Goal: Task Accomplishment & Management: Use online tool/utility

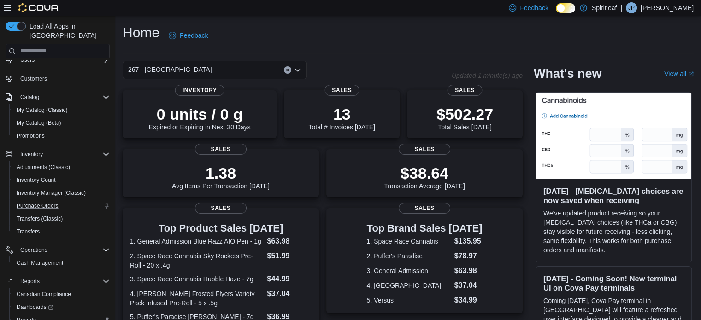
scroll to position [79, 0]
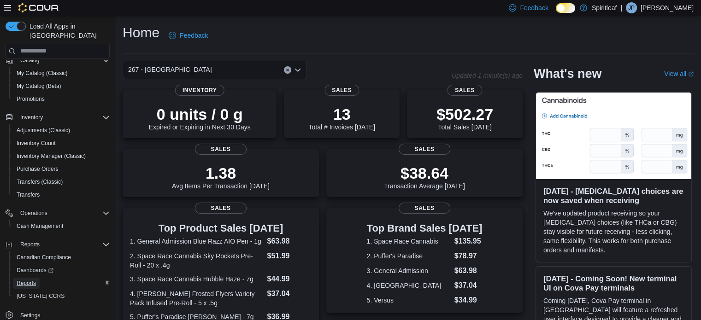
click at [29, 280] on span "Reports" at bounding box center [26, 283] width 19 height 7
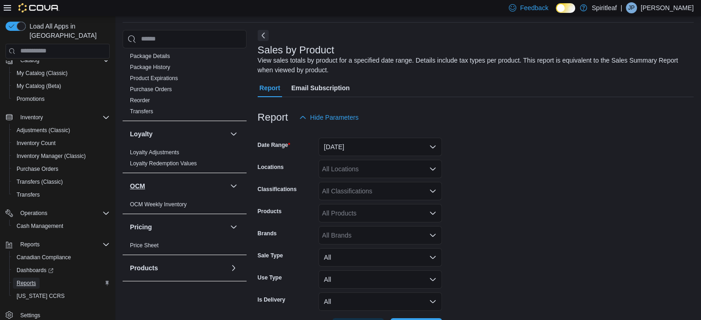
scroll to position [553, 0]
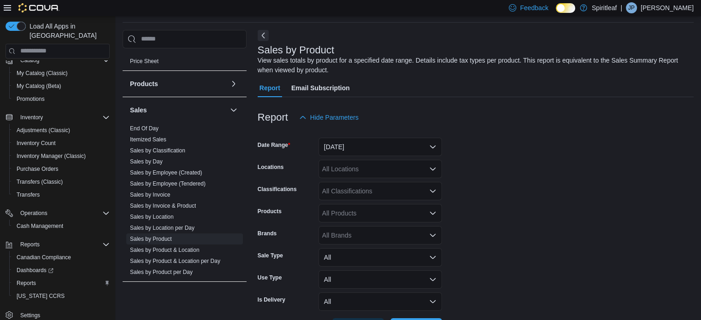
click at [155, 126] on link "End Of Day" at bounding box center [144, 128] width 29 height 6
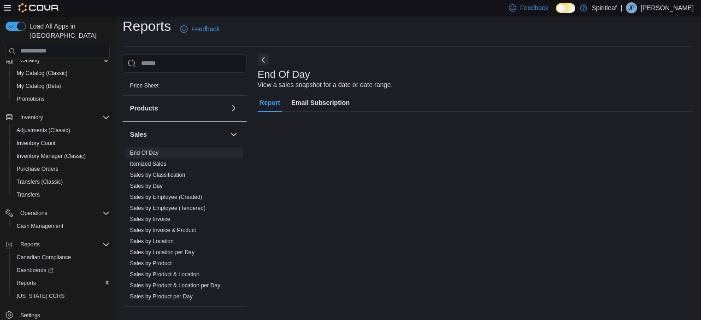
scroll to position [6, 0]
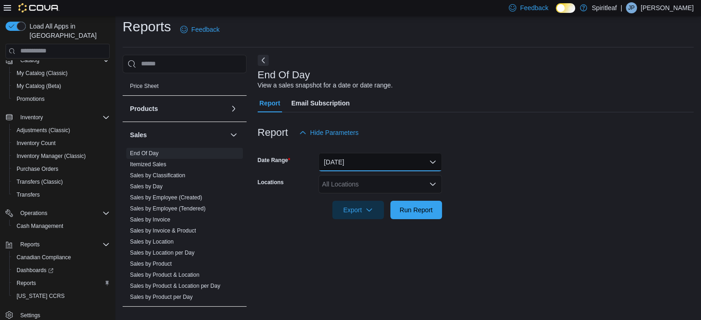
click at [437, 156] on button "[DATE]" at bounding box center [379, 162] width 123 height 18
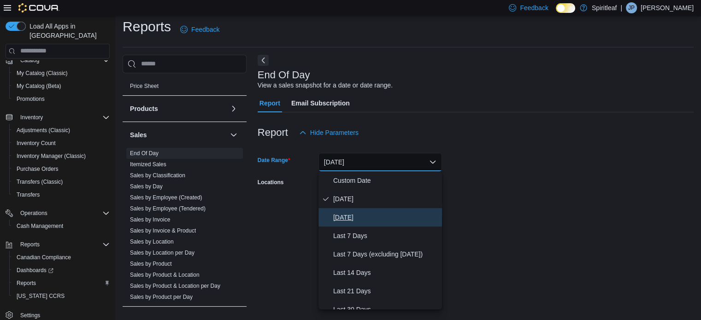
click at [411, 215] on span "[DATE]" at bounding box center [385, 217] width 105 height 11
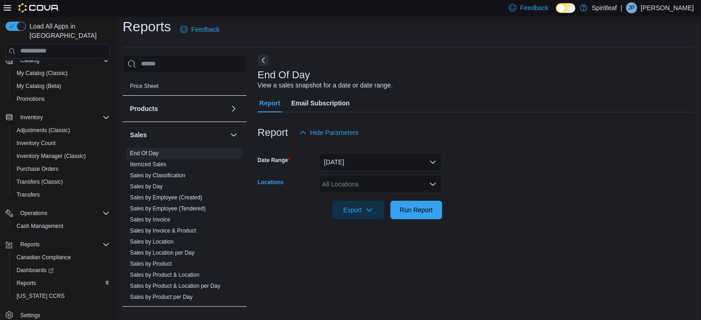
click at [425, 186] on div "All Locations" at bounding box center [379, 184] width 123 height 18
type input "***"
click at [386, 199] on span "267 - [GEOGRAPHIC_DATA]" at bounding box center [394, 199] width 84 height 9
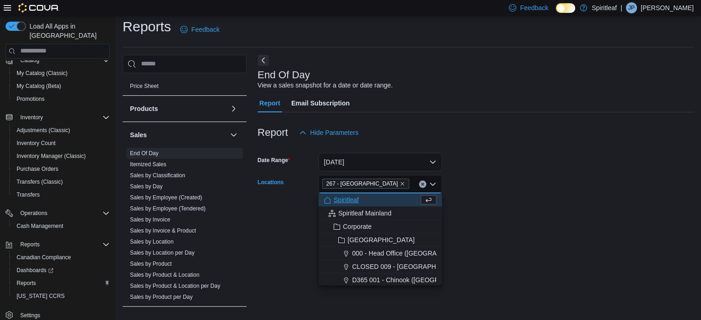
click at [498, 239] on div "End Of Day View a sales snapshot for a date or date range. Report Email Subscri…" at bounding box center [475, 184] width 436 height 258
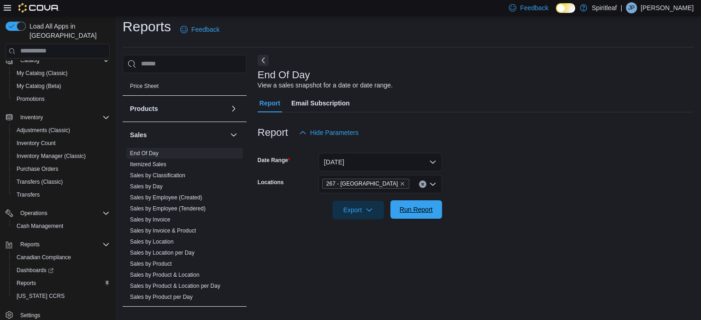
click at [409, 207] on span "Run Report" at bounding box center [415, 209] width 33 height 9
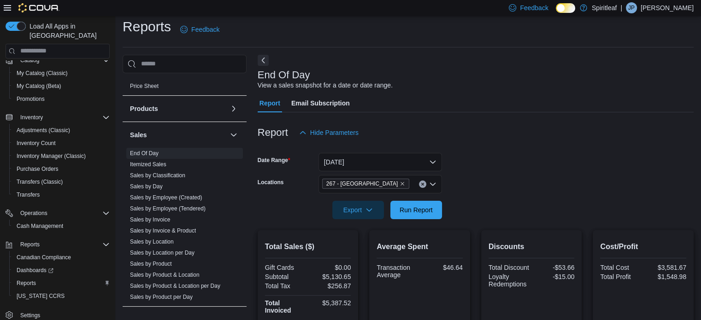
scroll to position [232, 0]
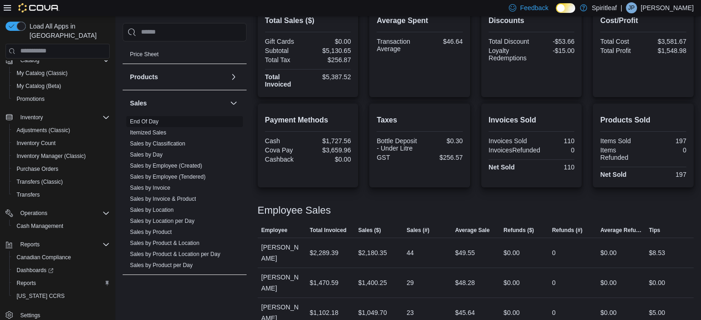
click at [151, 121] on link "End Of Day" at bounding box center [144, 121] width 29 height 6
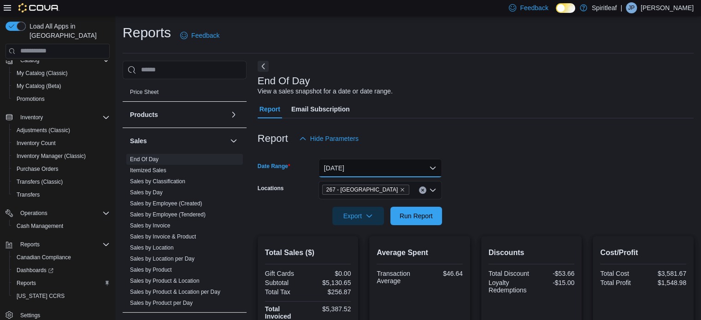
click at [426, 164] on button "[DATE]" at bounding box center [379, 168] width 123 height 18
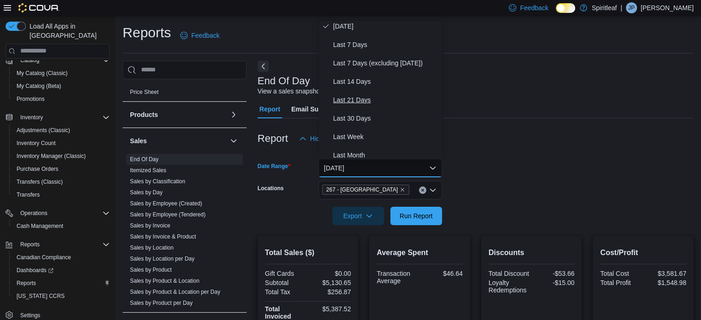
scroll to position [138, 0]
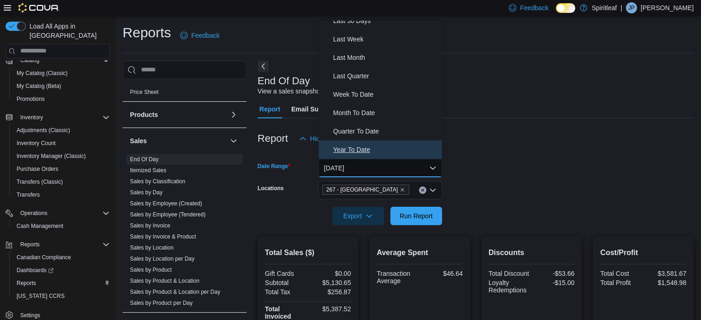
click at [364, 149] on span "Year To Date" at bounding box center [385, 149] width 105 height 11
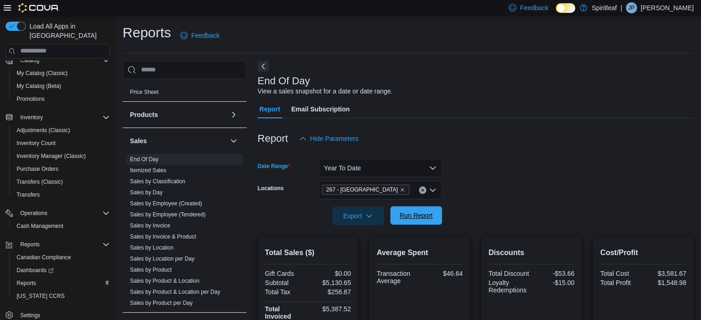
click at [405, 215] on span "Run Report" at bounding box center [415, 215] width 33 height 9
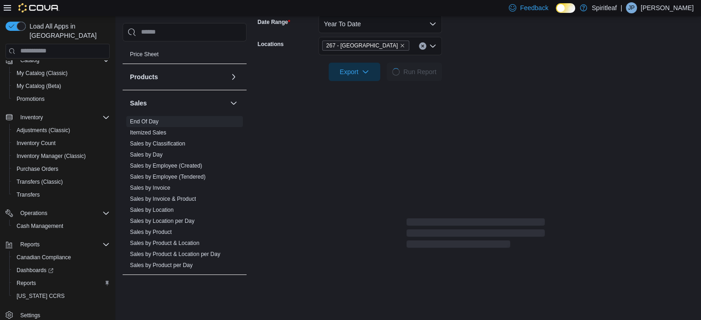
scroll to position [70, 0]
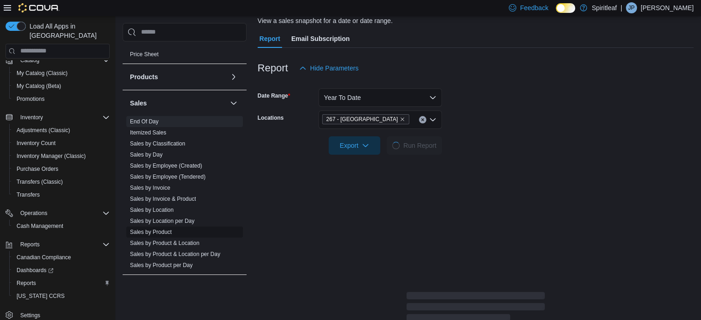
click at [149, 231] on link "Sales by Product" at bounding box center [151, 232] width 42 height 6
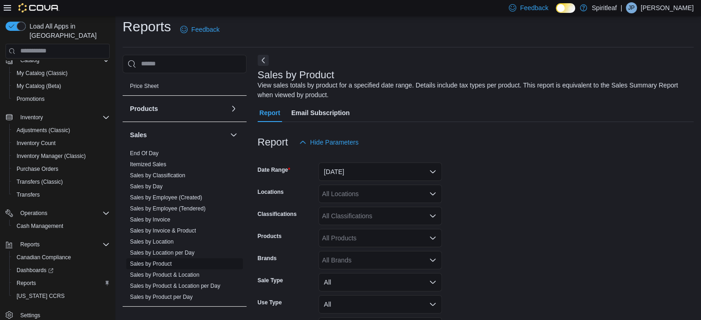
scroll to position [31, 0]
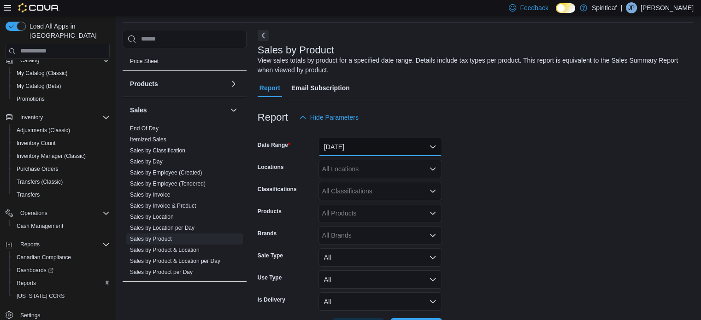
click at [407, 144] on button "[DATE]" at bounding box center [379, 147] width 123 height 18
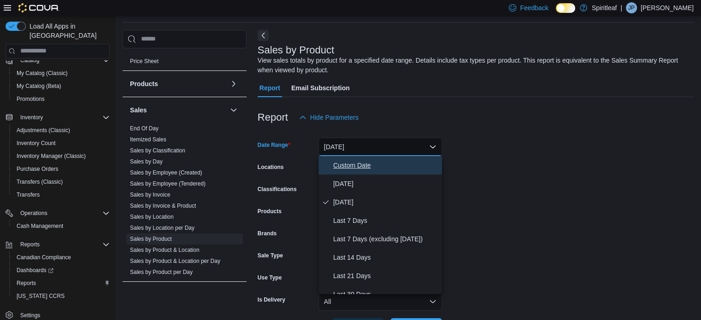
click at [407, 167] on span "Custom Date" at bounding box center [385, 165] width 105 height 11
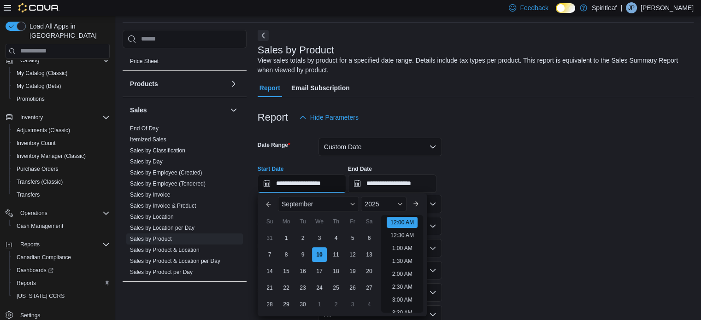
click at [346, 184] on input "**********" at bounding box center [301, 184] width 88 height 18
click at [398, 240] on li "9:00 AM" at bounding box center [402, 241] width 28 height 11
type input "**********"
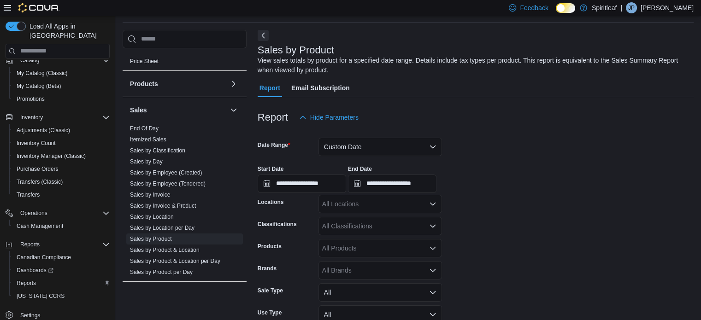
click at [384, 202] on div "All Locations" at bounding box center [379, 204] width 123 height 18
type input "***"
click at [388, 217] on span "267 - [GEOGRAPHIC_DATA]" at bounding box center [394, 219] width 84 height 9
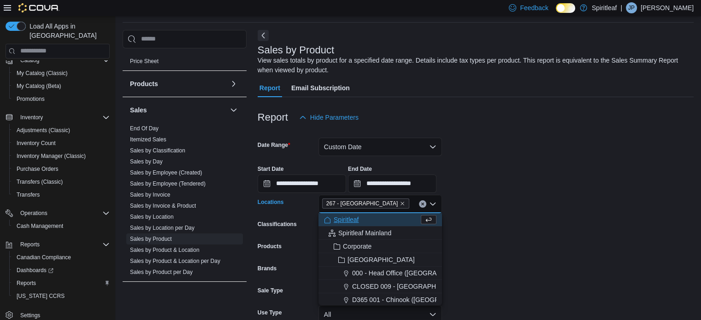
click at [524, 214] on form "**********" at bounding box center [475, 249] width 436 height 245
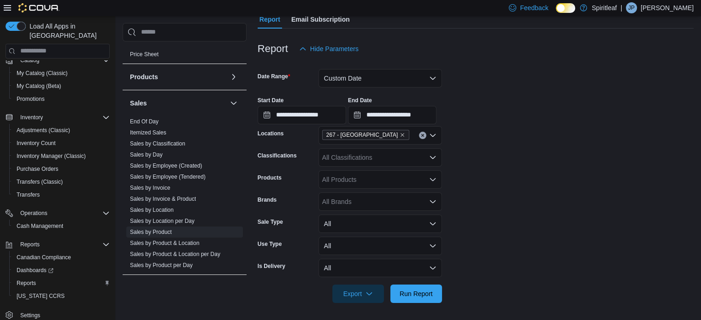
scroll to position [100, 0]
click at [411, 301] on span "Run Report" at bounding box center [416, 292] width 41 height 18
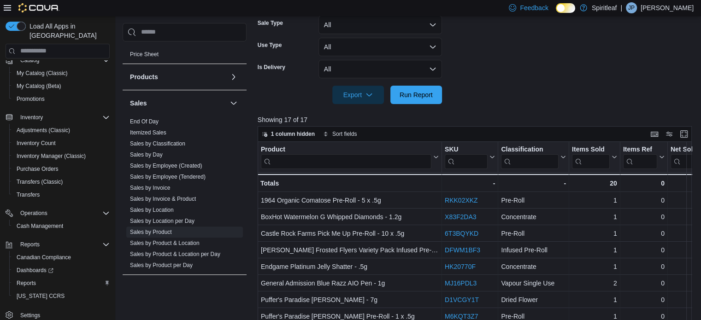
scroll to position [331, 0]
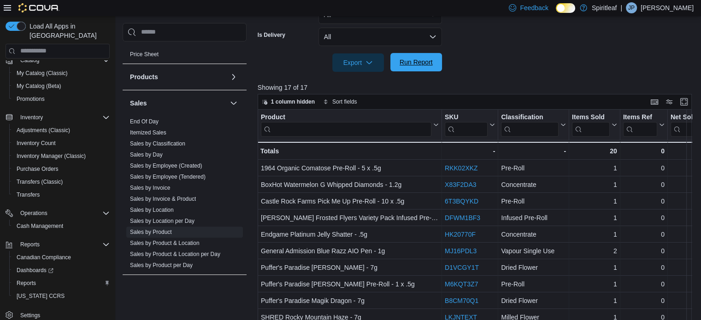
click at [420, 54] on span "Run Report" at bounding box center [416, 62] width 41 height 18
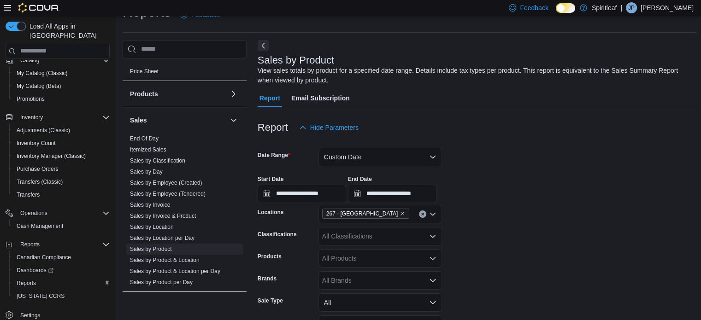
scroll to position [8, 0]
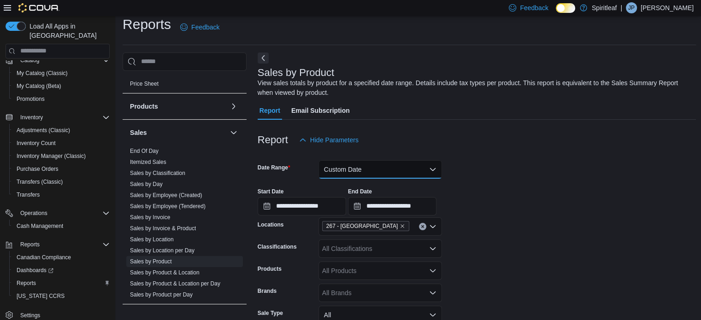
click at [428, 166] on button "Custom Date" at bounding box center [379, 169] width 123 height 18
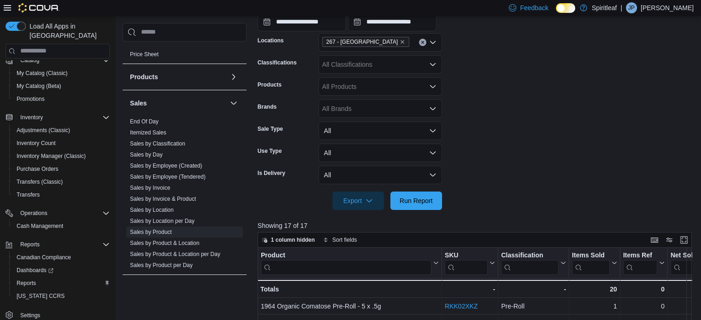
click at [520, 138] on div "**********" at bounding box center [476, 212] width 439 height 553
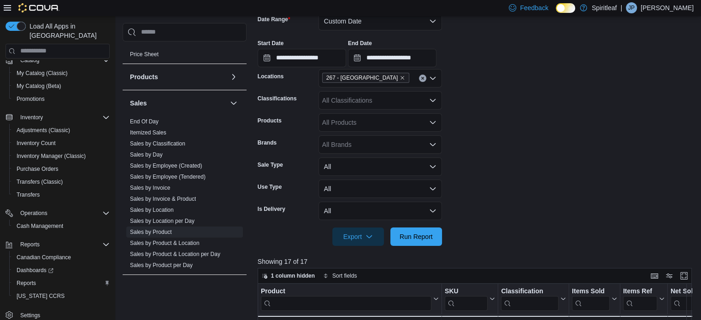
scroll to position [202, 0]
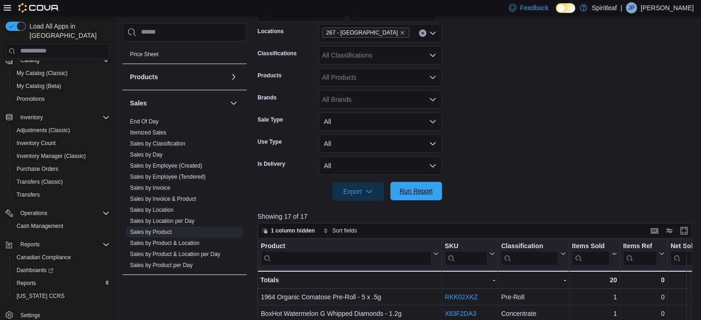
click at [427, 187] on span "Run Report" at bounding box center [416, 191] width 41 height 18
